Goal: Information Seeking & Learning: Learn about a topic

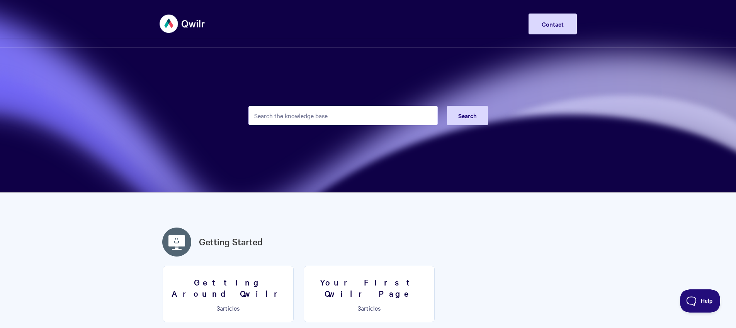
click at [322, 119] on input "Search the knowledge base" at bounding box center [342, 115] width 189 height 19
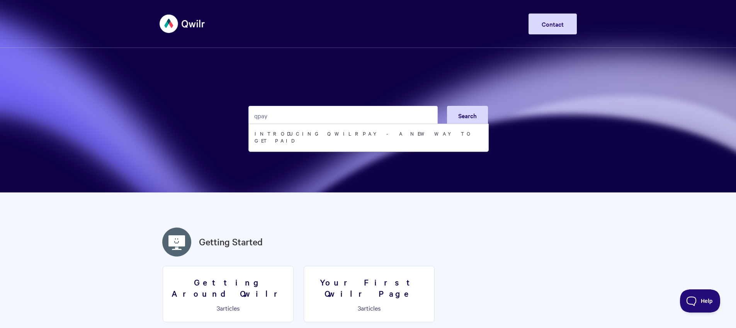
type input "qpay"
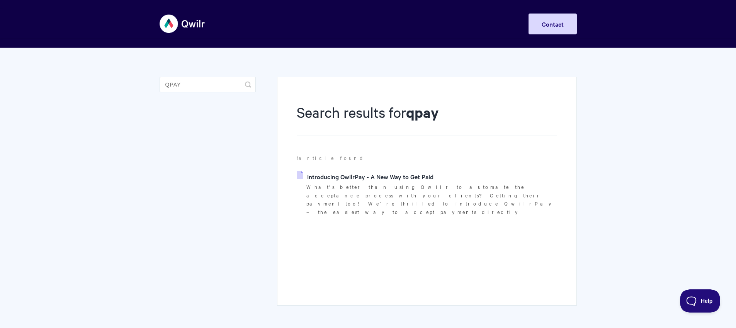
click at [430, 190] on p "What's better than using Qwilr to automate the acceptance process with your cli…" at bounding box center [431, 200] width 250 height 34
click at [422, 180] on link "Introducing QwilrPay - A New Way to Get Paid" at bounding box center [365, 177] width 136 height 12
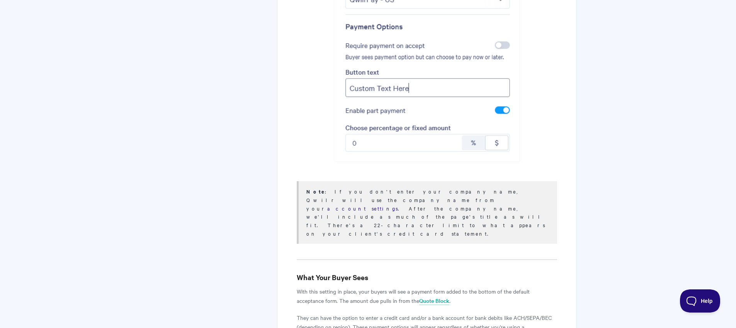
scroll to position [2426, 0]
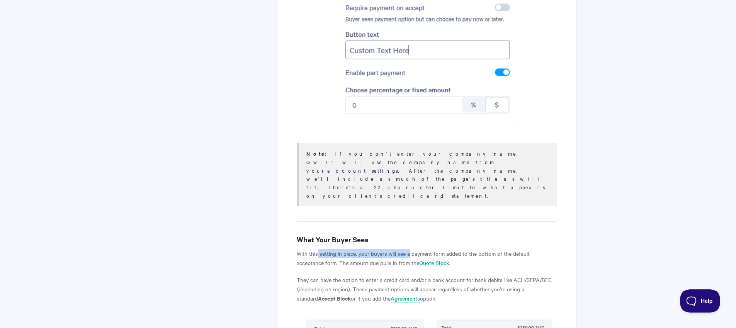
drag, startPoint x: 318, startPoint y: 162, endPoint x: 409, endPoint y: 163, distance: 91.2
click at [409, 249] on p "With this setting in place, your buyers will see a payment form added to the bo…" at bounding box center [427, 258] width 260 height 19
click at [404, 249] on p "With this setting in place, your buyers will see a payment form added to the bo…" at bounding box center [427, 258] width 260 height 19
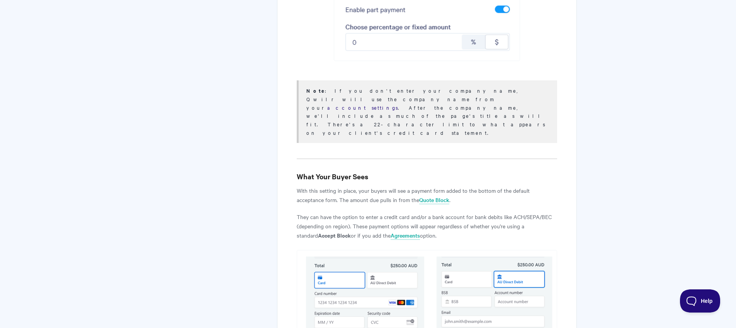
scroll to position [2489, 0]
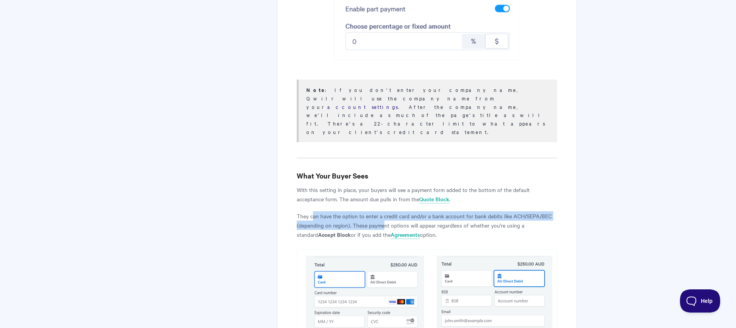
drag, startPoint x: 313, startPoint y: 122, endPoint x: 384, endPoint y: 131, distance: 71.6
click at [384, 211] on p "They can have the option to enter a credit card and/or a bank account for bank …" at bounding box center [427, 225] width 260 height 28
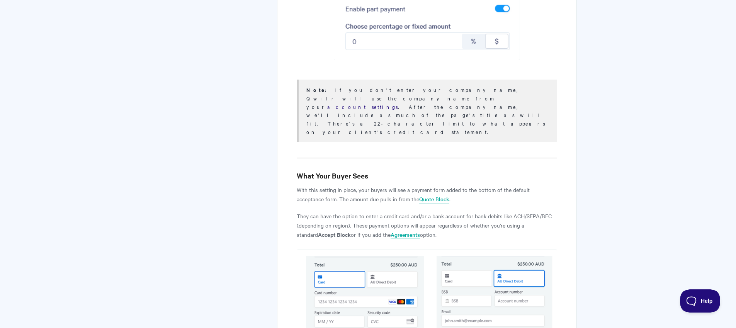
click at [418, 211] on p "They can have the option to enter a credit card and/or a bank account for bank …" at bounding box center [427, 225] width 260 height 28
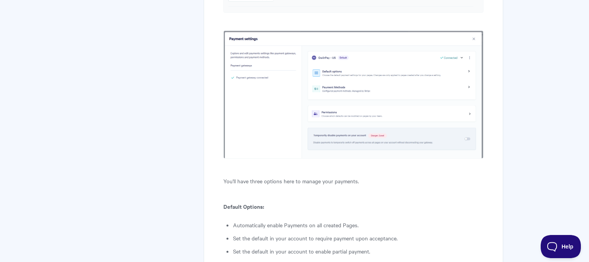
scroll to position [3113, 0]
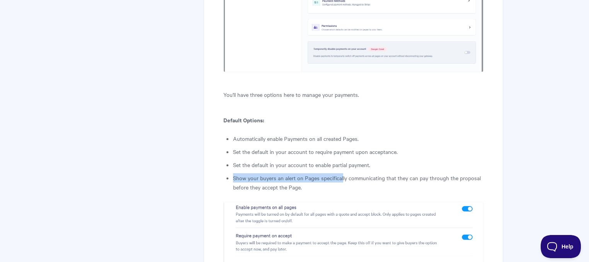
drag, startPoint x: 335, startPoint y: 83, endPoint x: 342, endPoint y: 83, distance: 7.3
click at [342, 173] on li "Show your buyers an alert on Pages specifically communicating that they can pay…" at bounding box center [358, 182] width 250 height 19
click at [339, 173] on li "Show your buyers an alert on Pages specifically communicating that they can pay…" at bounding box center [358, 182] width 250 height 19
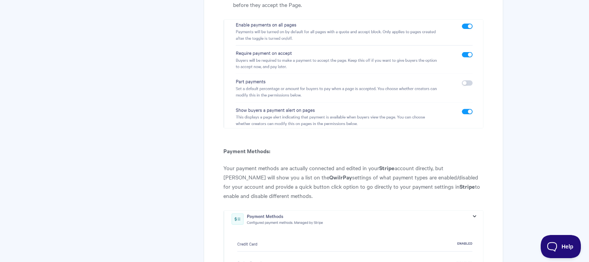
scroll to position [3325, 0]
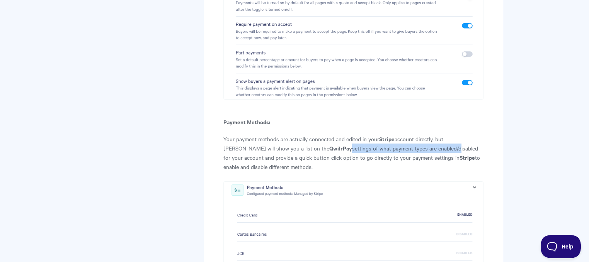
drag, startPoint x: 290, startPoint y: 53, endPoint x: 431, endPoint y: 69, distance: 141.1
click at [410, 134] on p "Your payment methods are actually connected and edited in your Stripe account d…" at bounding box center [353, 152] width 260 height 37
click at [431, 134] on p "Your payment methods are actually connected and edited in your Stripe account d…" at bounding box center [353, 152] width 260 height 37
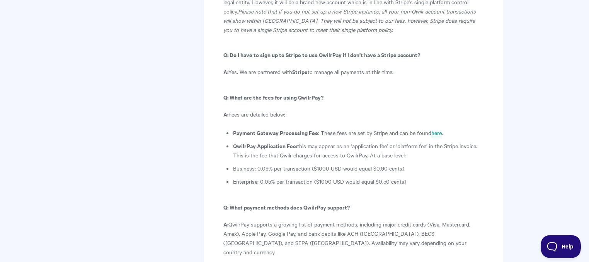
scroll to position [4178, 0]
